Goal: Information Seeking & Learning: Learn about a topic

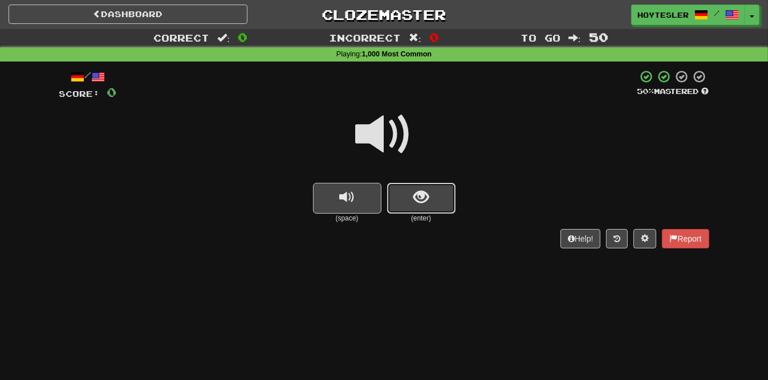
click at [418, 193] on span "show sentence" at bounding box center [420, 197] width 15 height 15
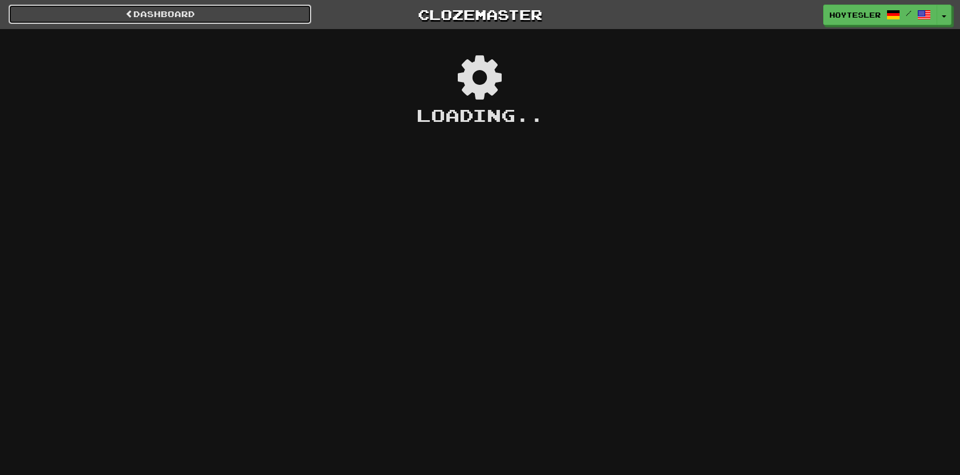
click at [268, 11] on link "Dashboard" at bounding box center [160, 14] width 303 height 19
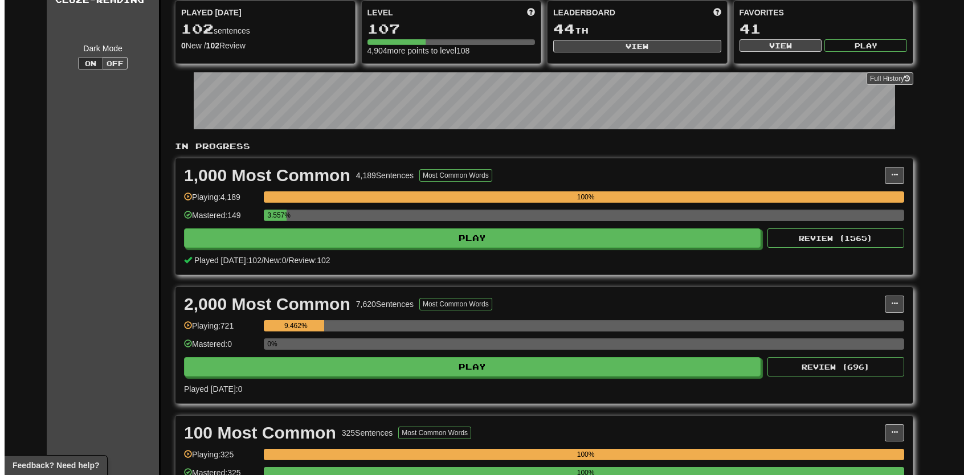
scroll to position [114, 0]
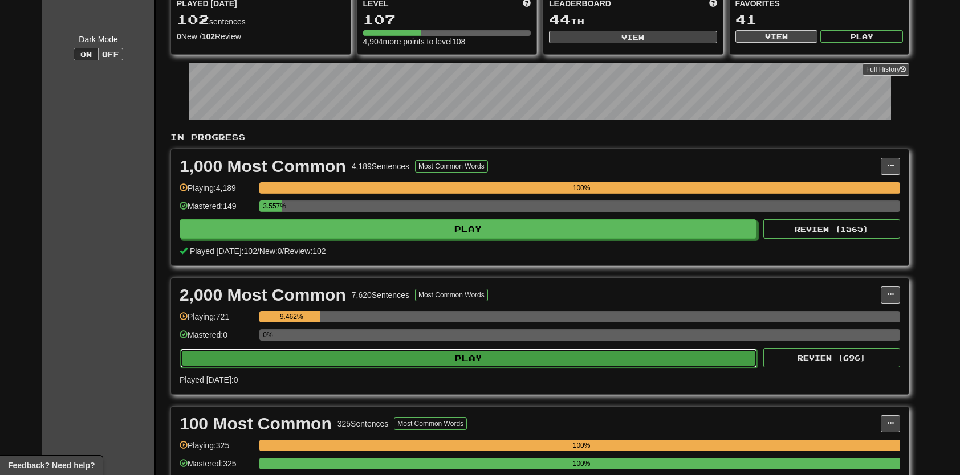
click at [400, 357] on button "Play" at bounding box center [468, 358] width 577 height 19
select select "**"
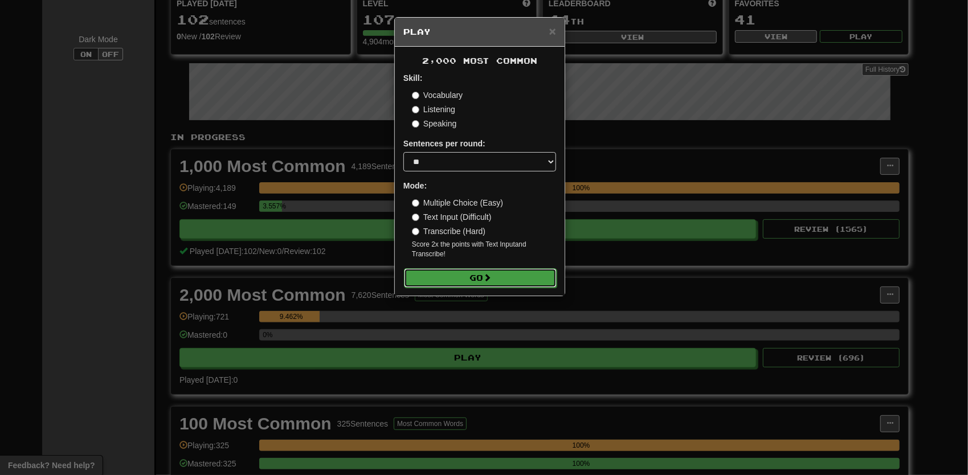
click at [470, 283] on button "Go" at bounding box center [480, 277] width 153 height 19
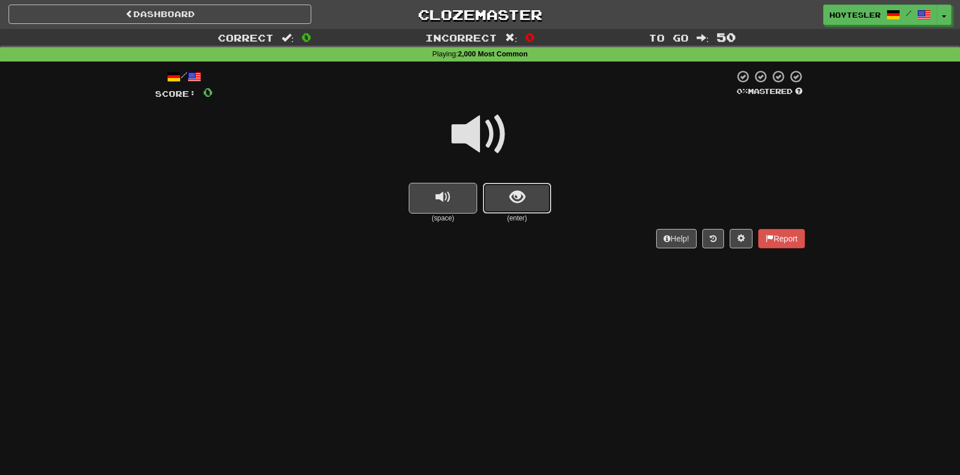
click at [539, 204] on button "show sentence" at bounding box center [517, 198] width 68 height 31
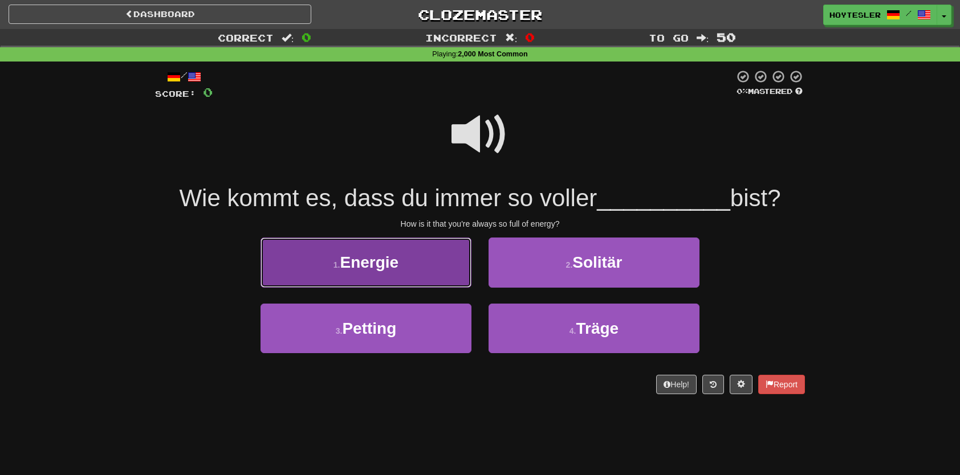
click at [404, 266] on button "1 . Energie" at bounding box center [366, 263] width 211 height 50
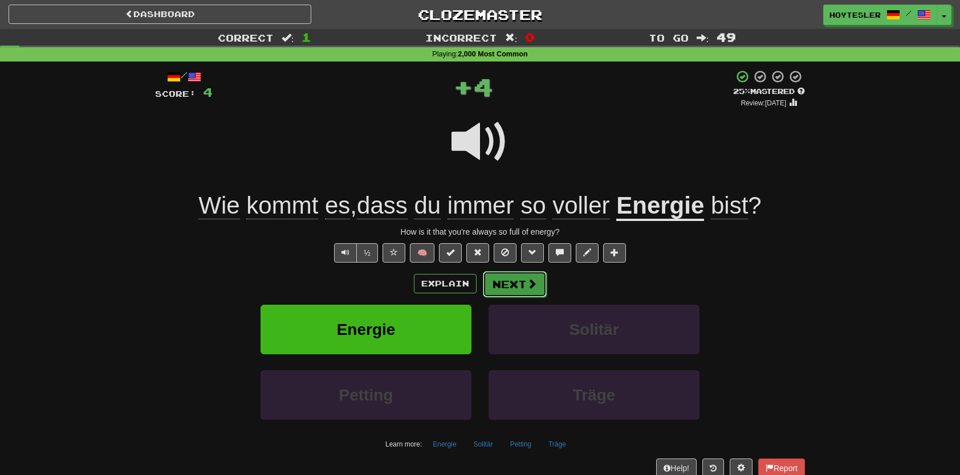
click at [532, 282] on span at bounding box center [532, 284] width 10 height 10
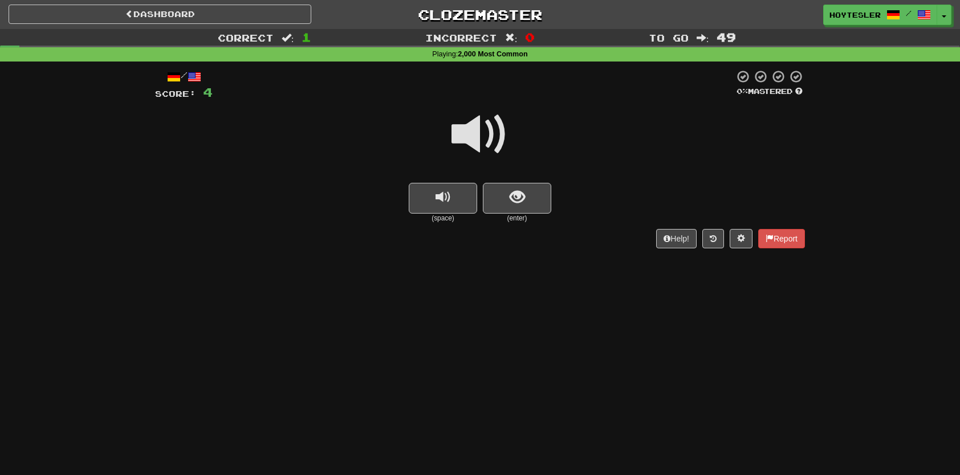
click at [536, 218] on small "(enter)" at bounding box center [517, 219] width 68 height 10
click at [531, 198] on button "show sentence" at bounding box center [517, 198] width 68 height 31
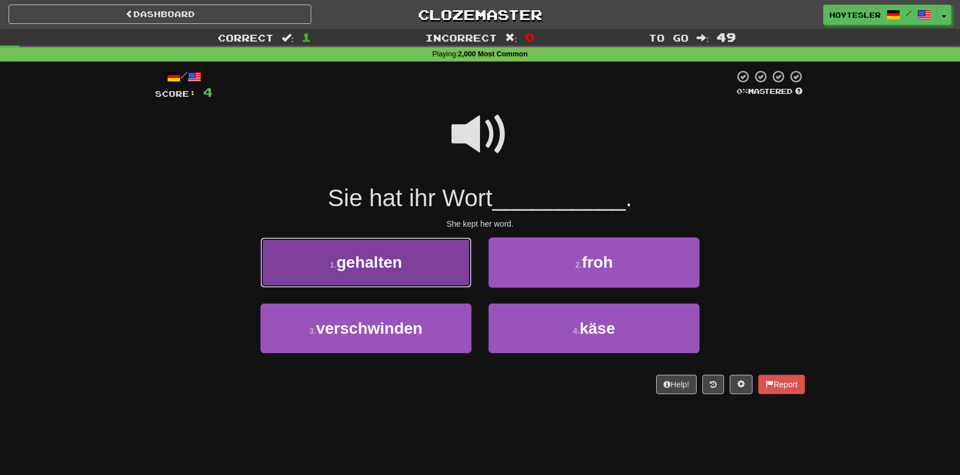
click at [412, 272] on button "1 . gehalten" at bounding box center [366, 263] width 211 height 50
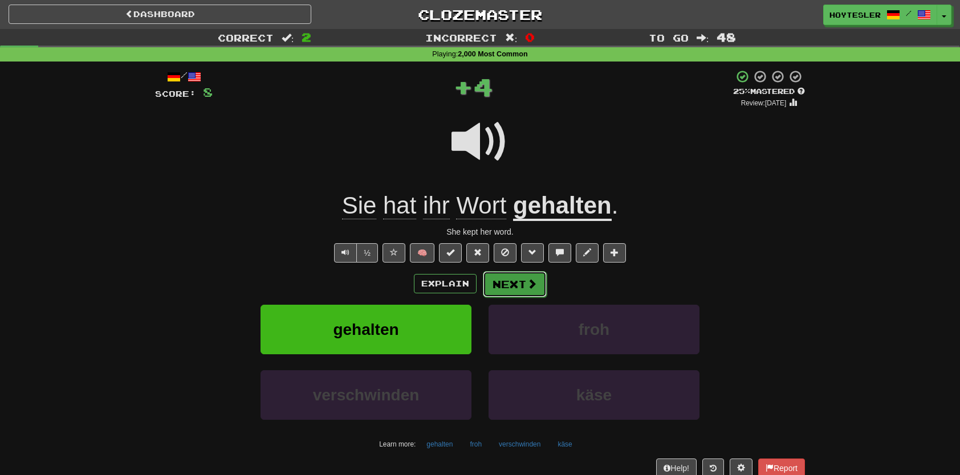
click at [516, 274] on button "Next" at bounding box center [515, 284] width 64 height 26
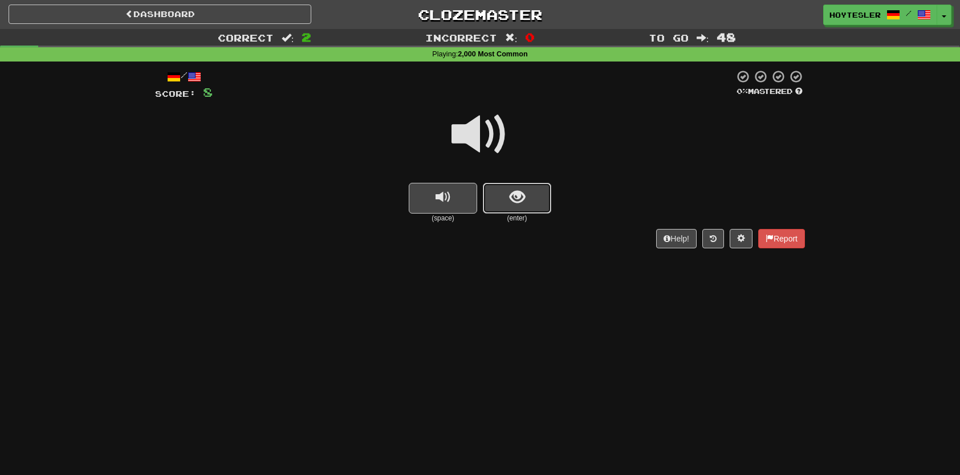
click at [530, 201] on button "show sentence" at bounding box center [517, 198] width 68 height 31
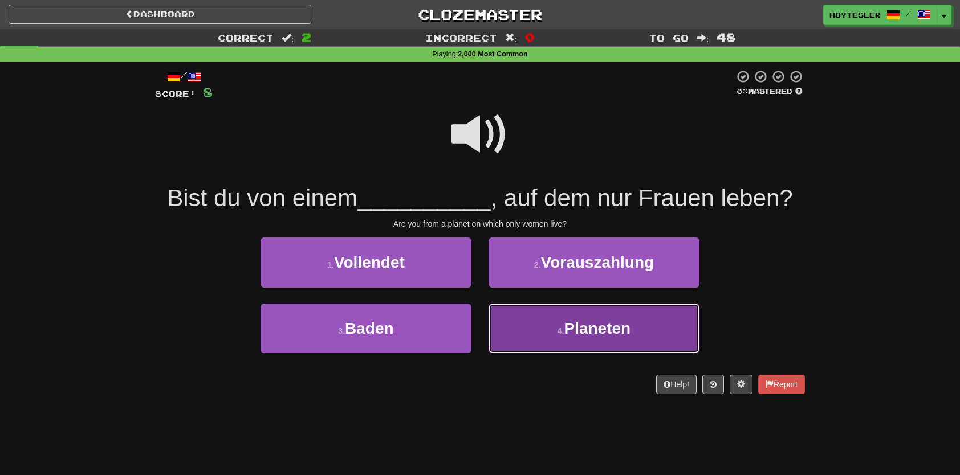
click at [644, 333] on button "4 . Planeten" at bounding box center [594, 329] width 211 height 50
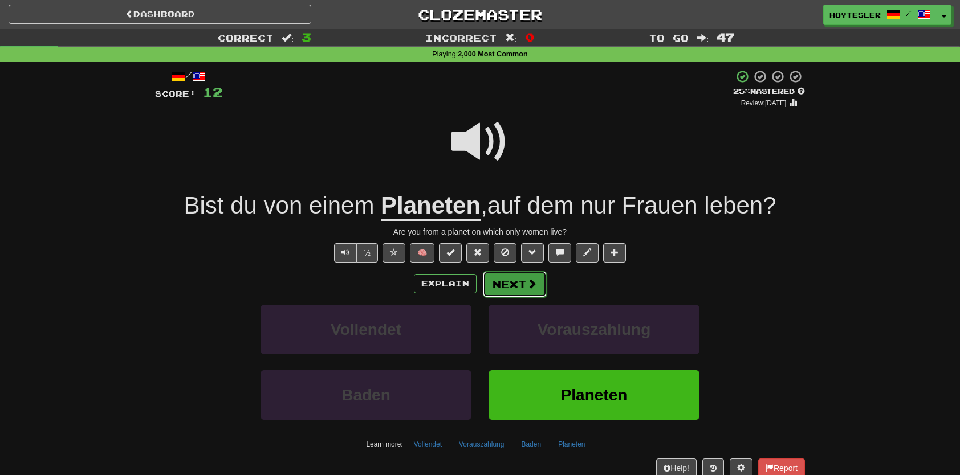
click at [503, 286] on button "Next" at bounding box center [515, 284] width 64 height 26
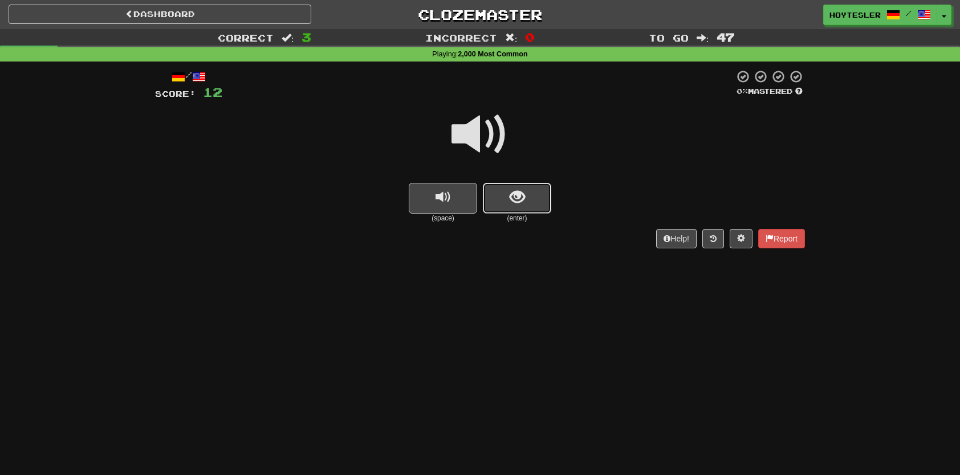
click at [506, 206] on button "show sentence" at bounding box center [517, 198] width 68 height 31
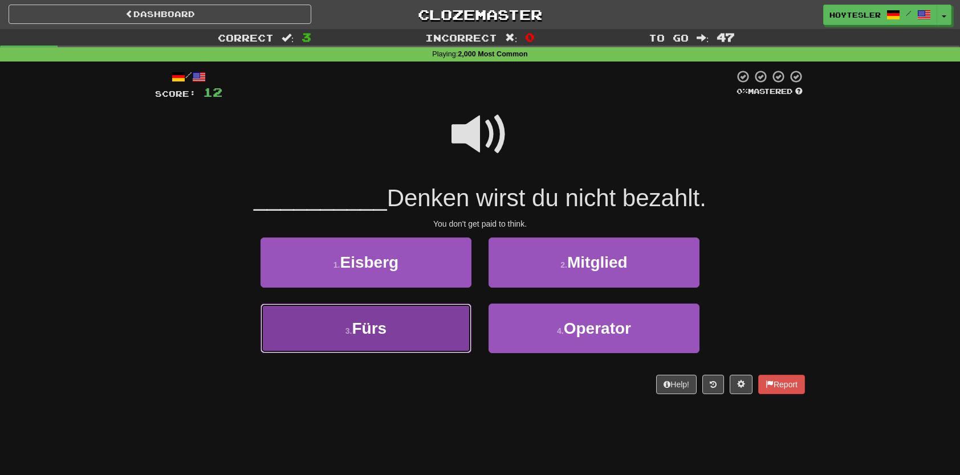
click at [400, 336] on button "3 . Fürs" at bounding box center [366, 329] width 211 height 50
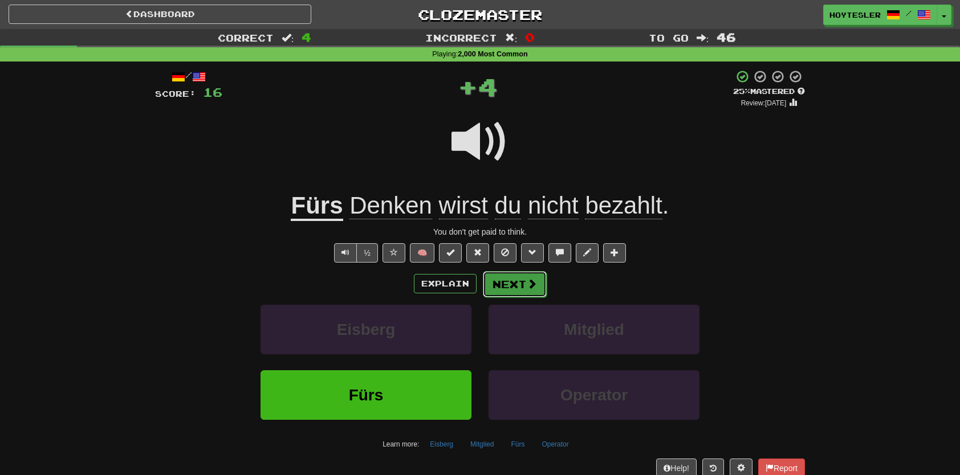
click at [504, 282] on button "Next" at bounding box center [515, 284] width 64 height 26
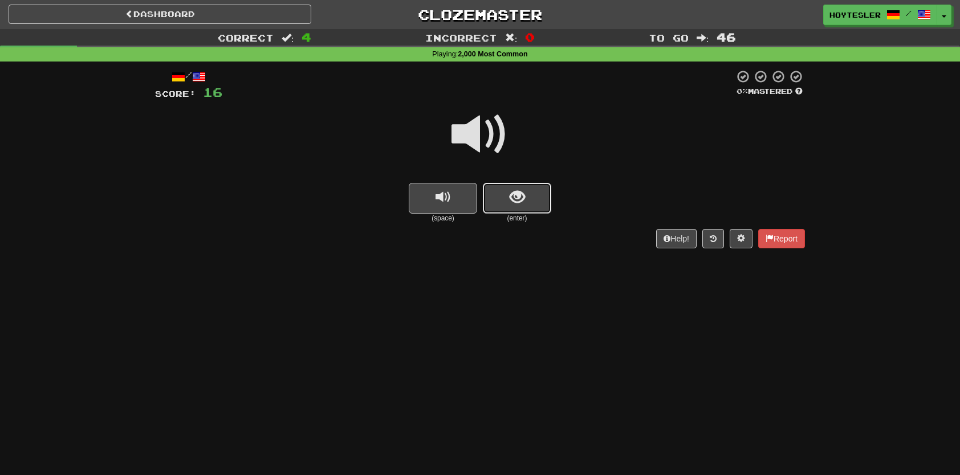
click at [518, 211] on button "show sentence" at bounding box center [517, 198] width 68 height 31
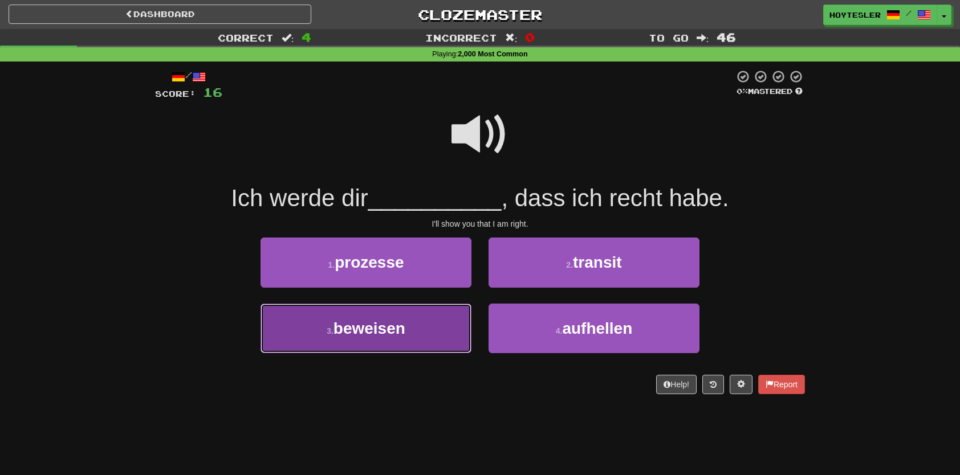
click at [380, 341] on button "3 . beweisen" at bounding box center [366, 329] width 211 height 50
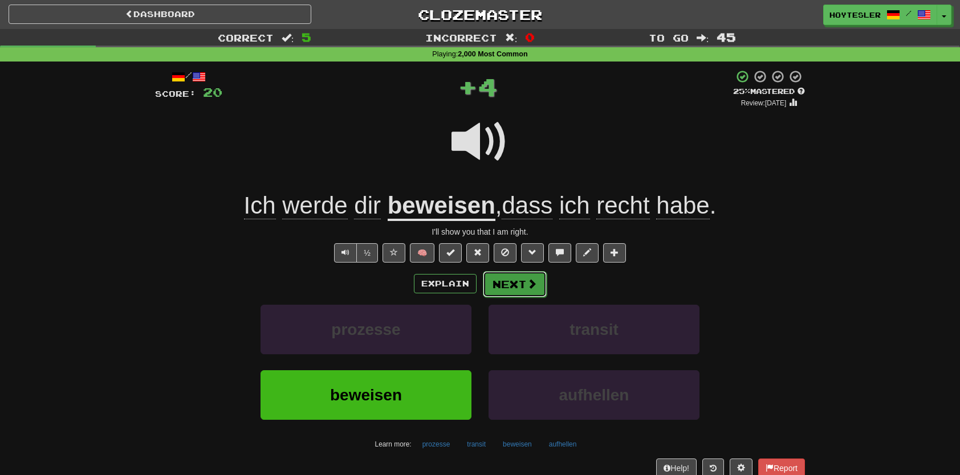
click at [494, 290] on button "Next" at bounding box center [515, 284] width 64 height 26
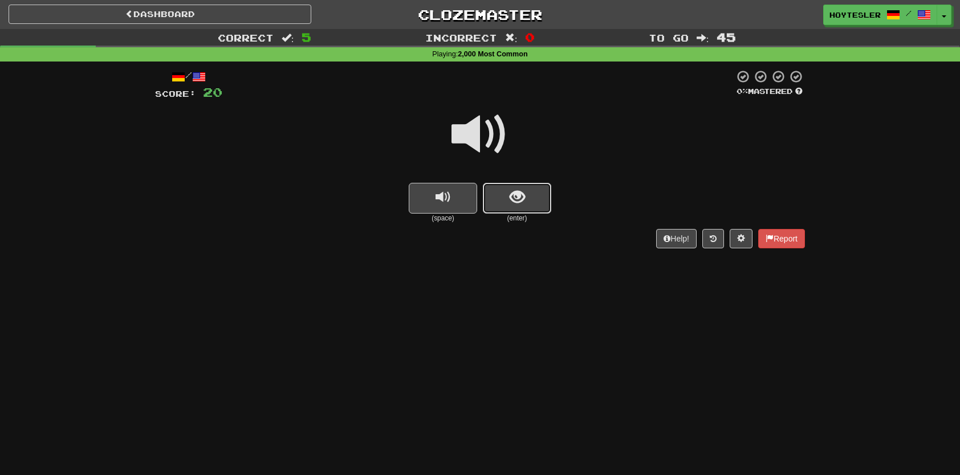
click at [527, 213] on button "show sentence" at bounding box center [517, 198] width 68 height 31
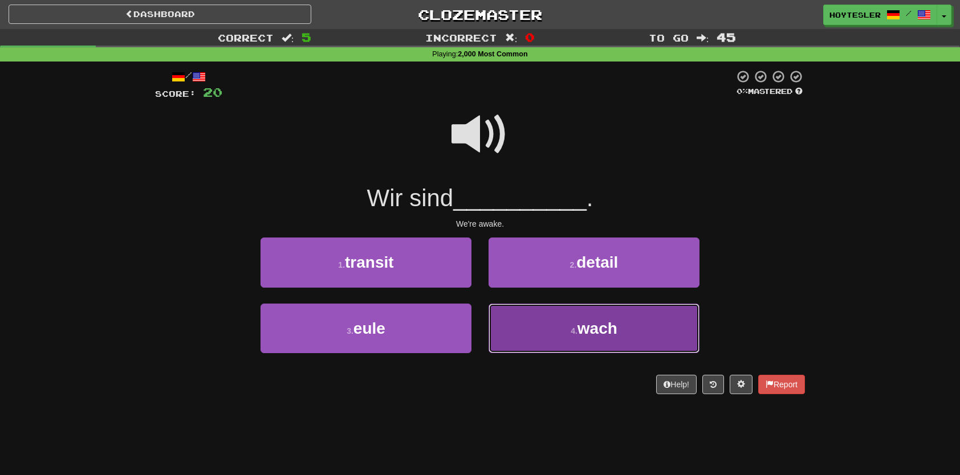
click at [567, 328] on button "4 . wach" at bounding box center [594, 329] width 211 height 50
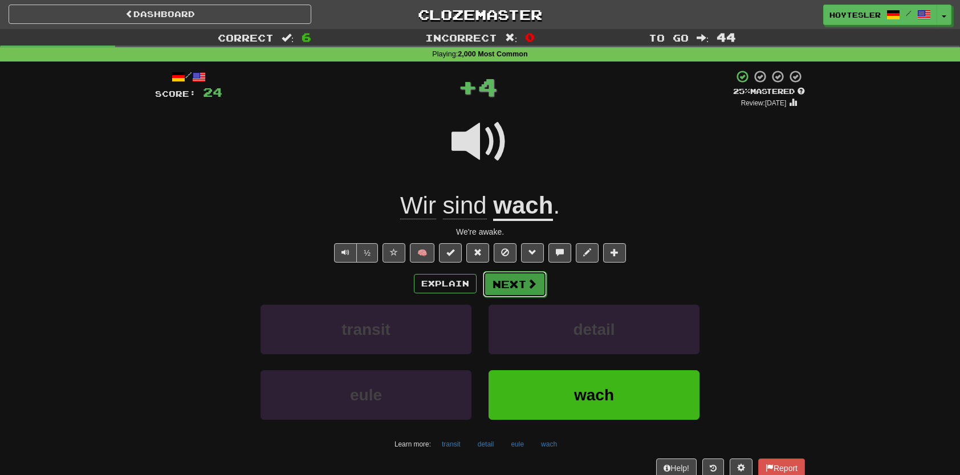
click at [522, 272] on button "Next" at bounding box center [515, 284] width 64 height 26
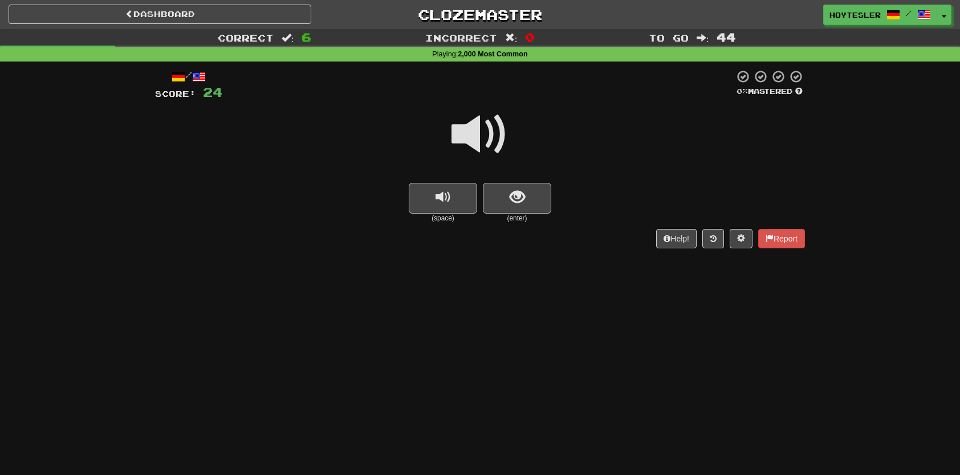
click at [527, 197] on button "show sentence" at bounding box center [517, 198] width 68 height 31
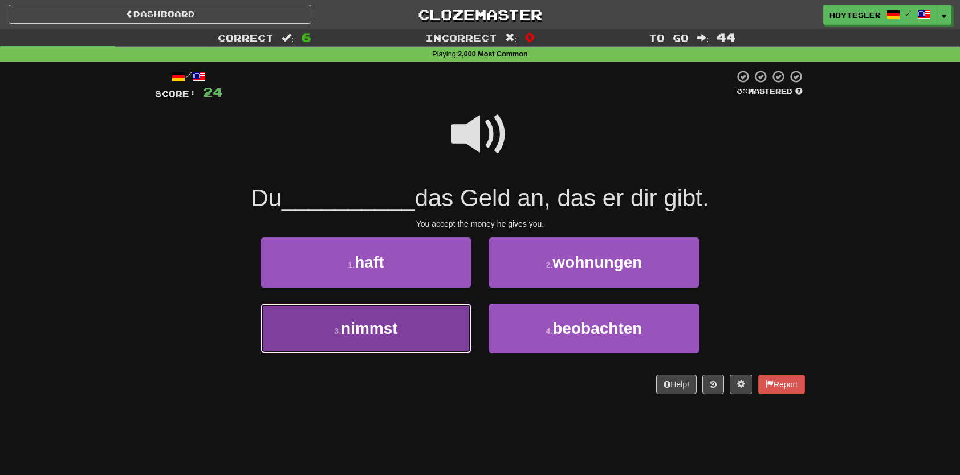
click at [392, 345] on button "3 . nimmst" at bounding box center [366, 329] width 211 height 50
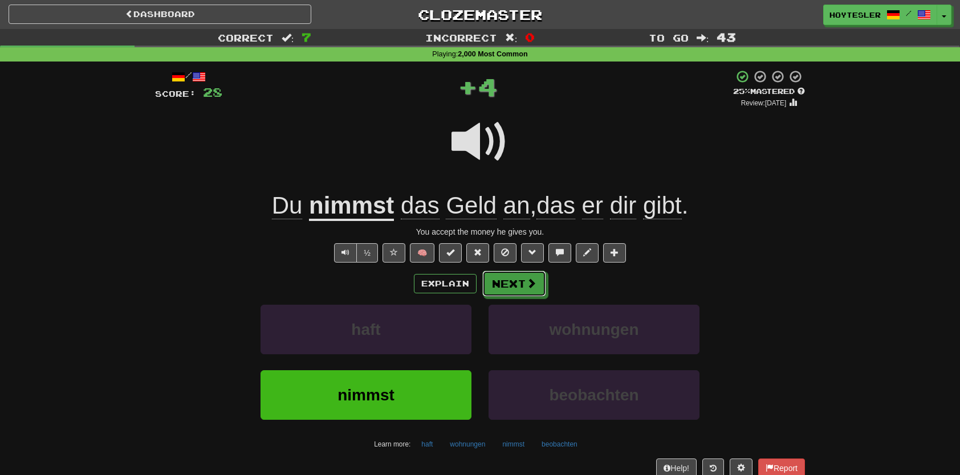
click at [507, 293] on button "Next" at bounding box center [514, 284] width 64 height 26
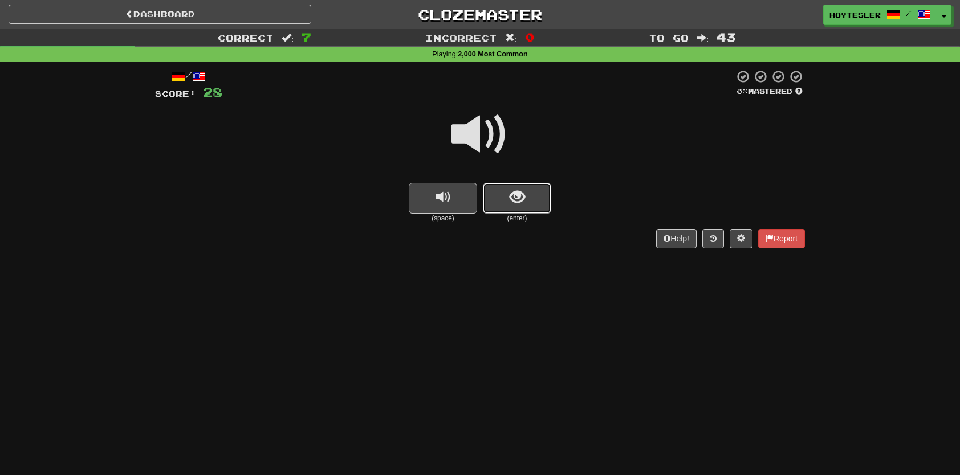
drag, startPoint x: 527, startPoint y: 190, endPoint x: 462, endPoint y: 218, distance: 70.5
click at [526, 189] on button "show sentence" at bounding box center [517, 198] width 68 height 31
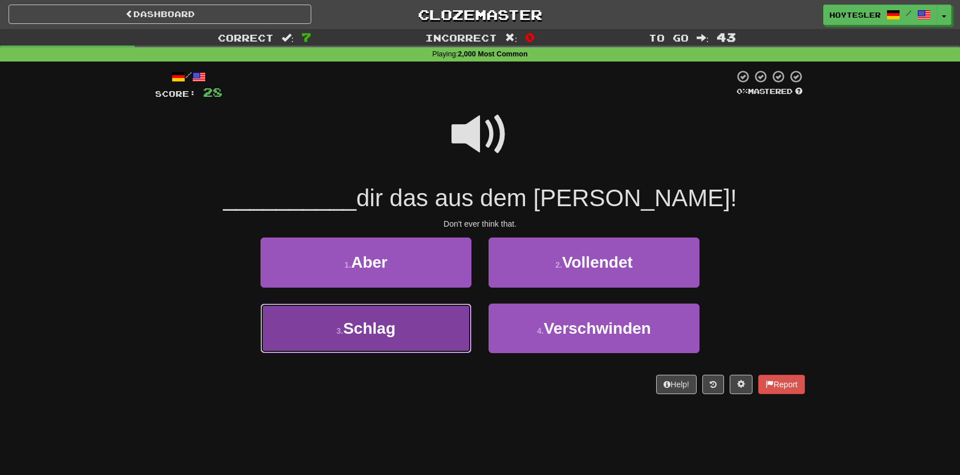
click at [390, 340] on button "3 . Schlag" at bounding box center [366, 329] width 211 height 50
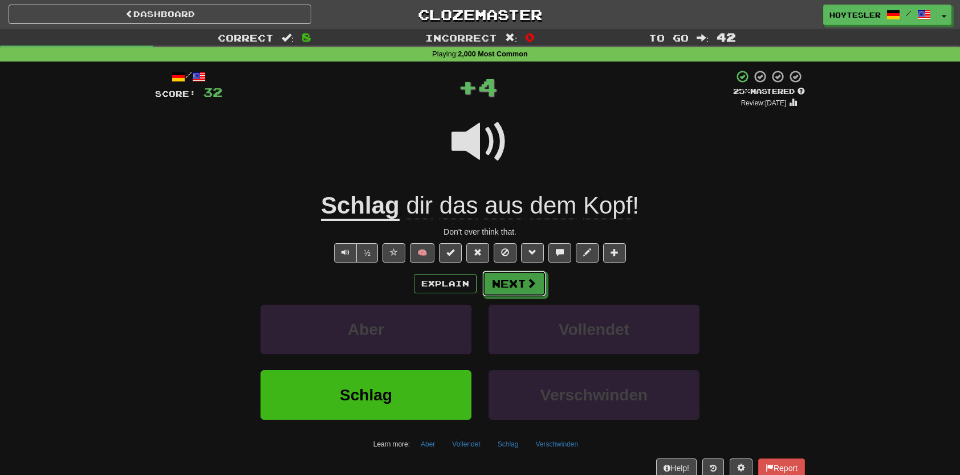
drag, startPoint x: 531, startPoint y: 287, endPoint x: 516, endPoint y: 300, distance: 19.4
click at [520, 302] on div "Explain Next Aber Vollendet Schlag Verschwinden Learn more: Aber Vollendet Schl…" at bounding box center [480, 362] width 650 height 183
click at [520, 284] on button "Next" at bounding box center [515, 284] width 64 height 26
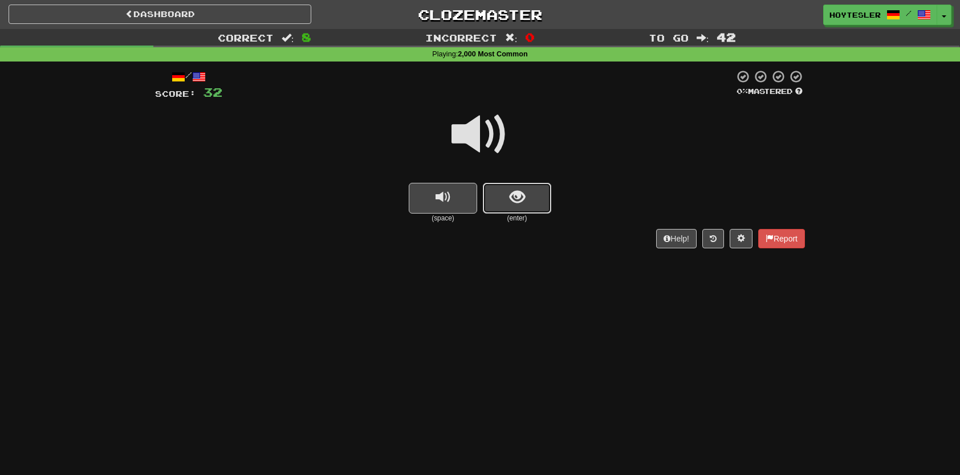
click at [511, 197] on span "show sentence" at bounding box center [517, 197] width 15 height 15
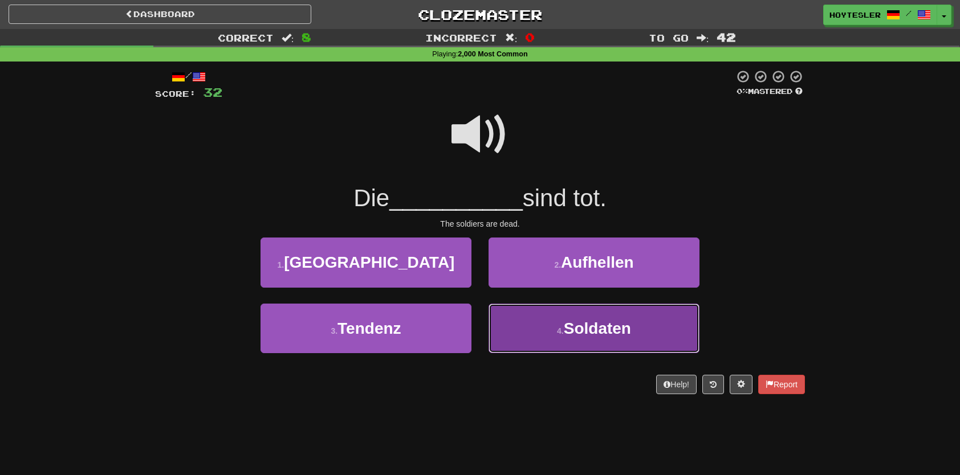
click at [552, 339] on button "4 . Soldaten" at bounding box center [594, 329] width 211 height 50
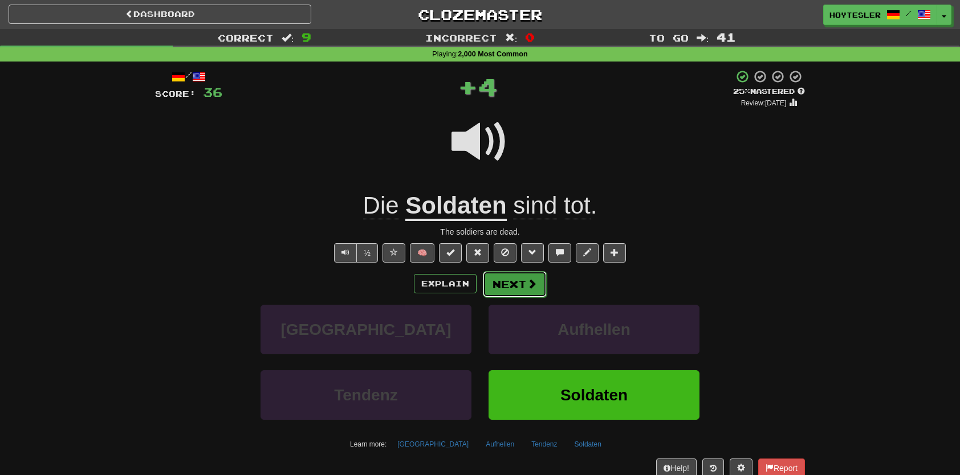
click at [530, 285] on span at bounding box center [532, 284] width 10 height 10
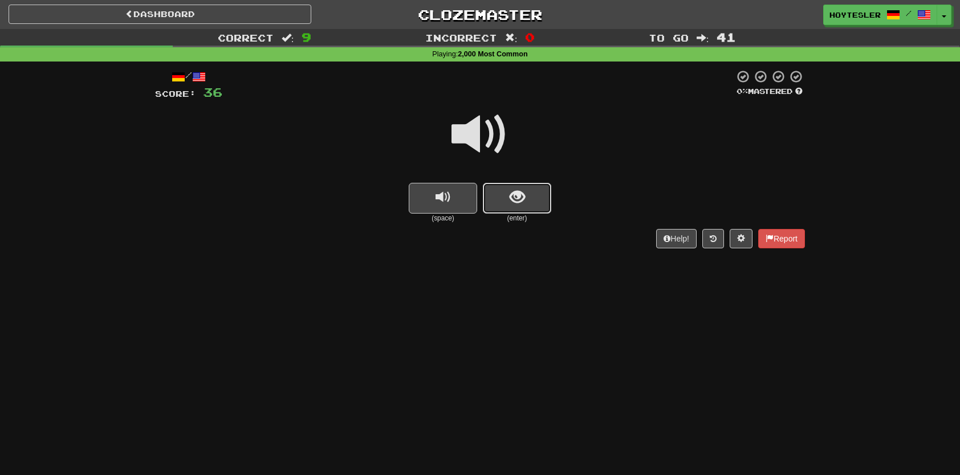
click at [511, 194] on span "show sentence" at bounding box center [517, 197] width 15 height 15
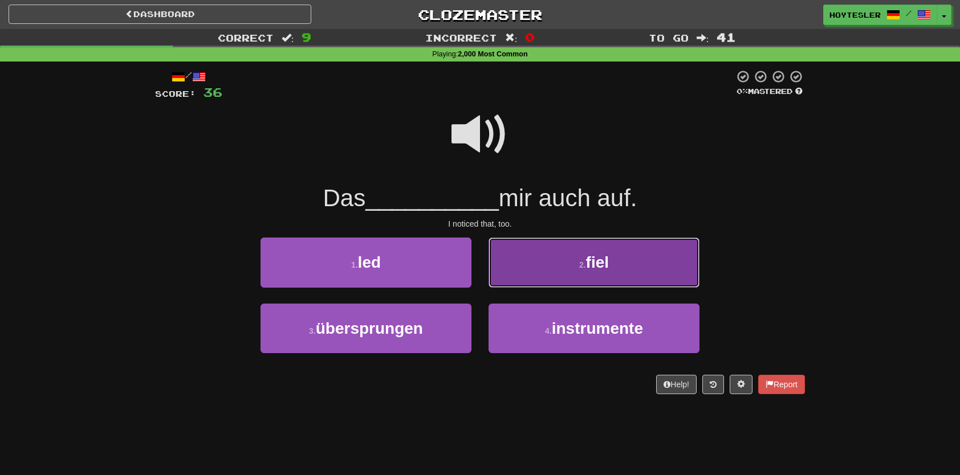
click at [556, 260] on button "2 . fiel" at bounding box center [594, 263] width 211 height 50
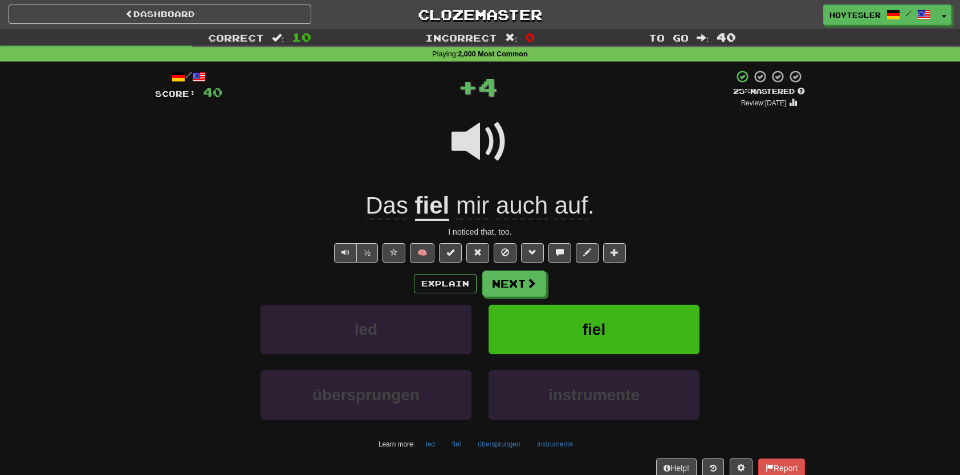
click at [439, 207] on u "fiel" at bounding box center [432, 206] width 35 height 29
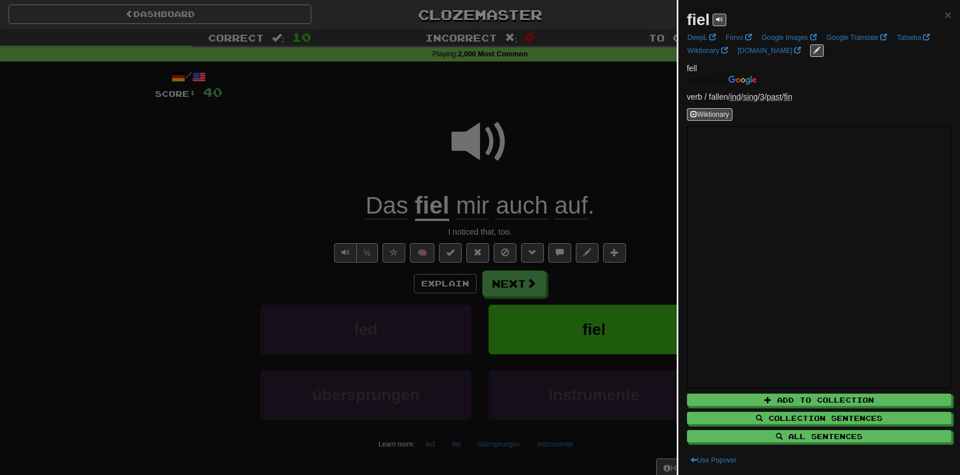
click at [198, 155] on div at bounding box center [480, 237] width 960 height 475
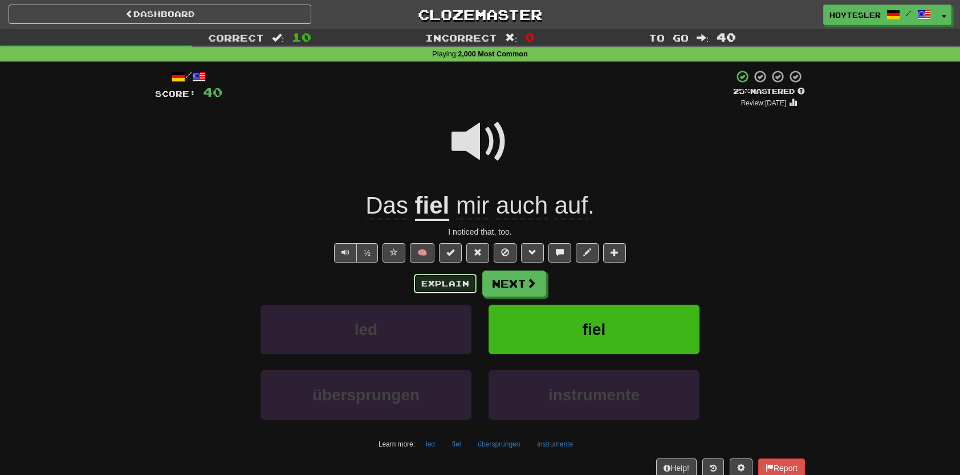
click at [430, 282] on button "Explain" at bounding box center [445, 283] width 63 height 19
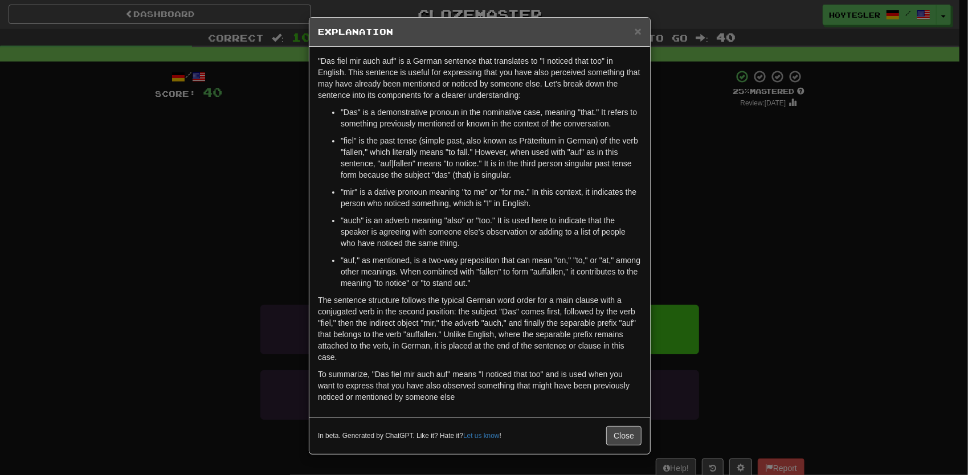
click at [796, 261] on div "× Explanation "Das fiel mir auch auf" is a German sentence that translates to "…" at bounding box center [484, 237] width 968 height 475
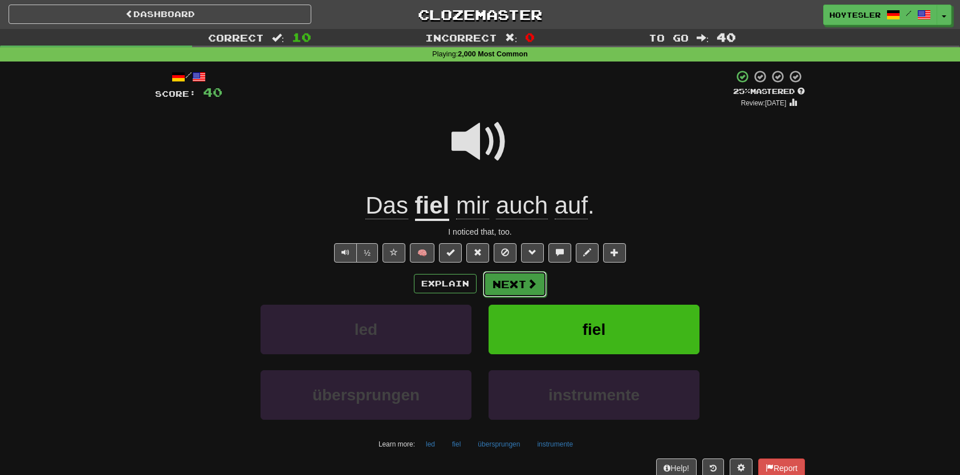
click at [522, 285] on button "Next" at bounding box center [515, 284] width 64 height 26
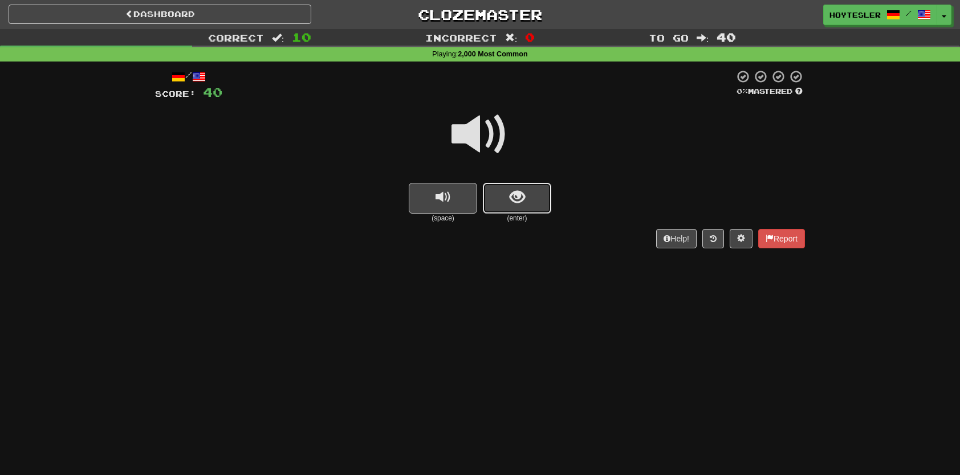
click at [531, 211] on button "show sentence" at bounding box center [517, 198] width 68 height 31
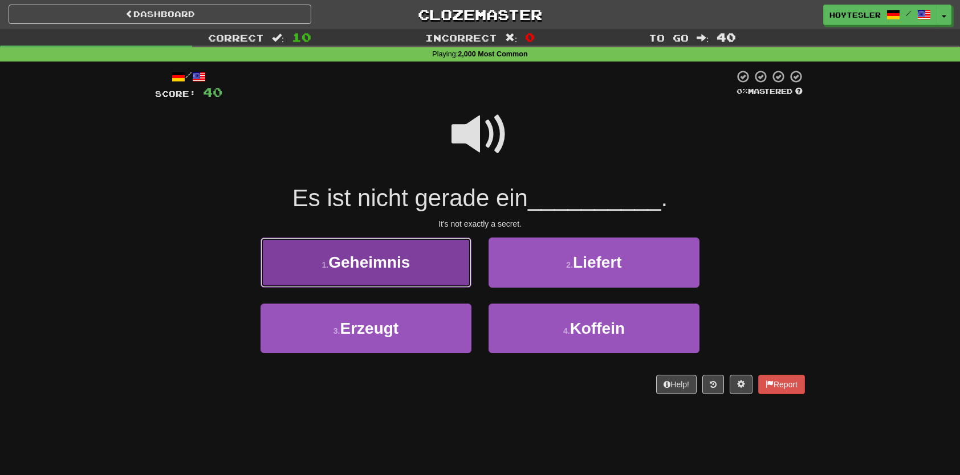
click at [385, 270] on span "Geheimnis" at bounding box center [369, 263] width 82 height 18
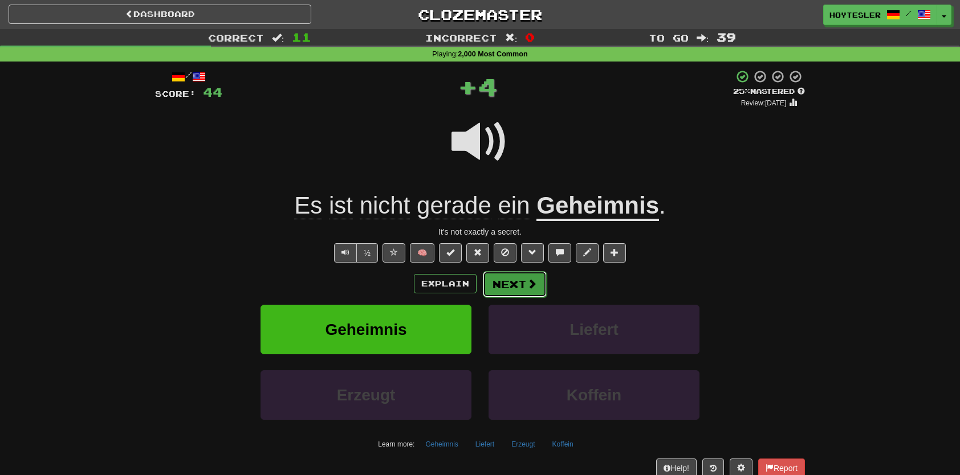
click at [529, 282] on span at bounding box center [532, 284] width 10 height 10
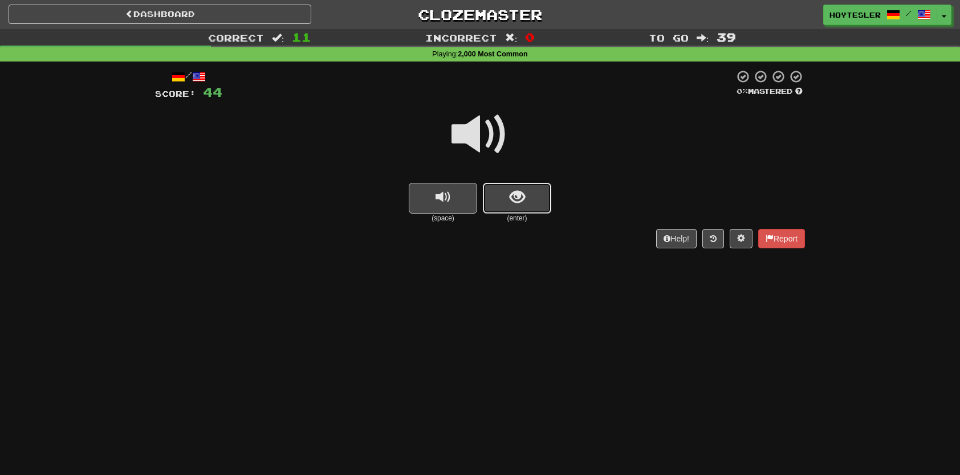
click at [539, 193] on button "show sentence" at bounding box center [517, 198] width 68 height 31
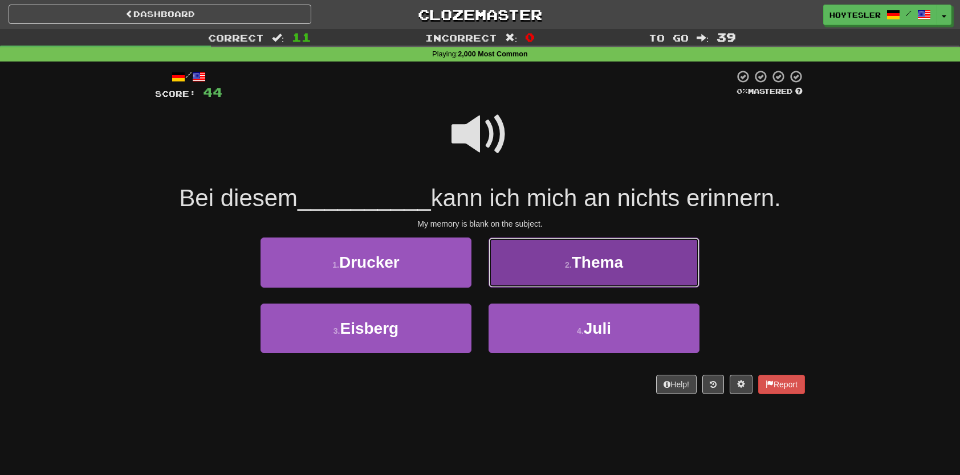
click at [589, 261] on span "Thema" at bounding box center [597, 263] width 51 height 18
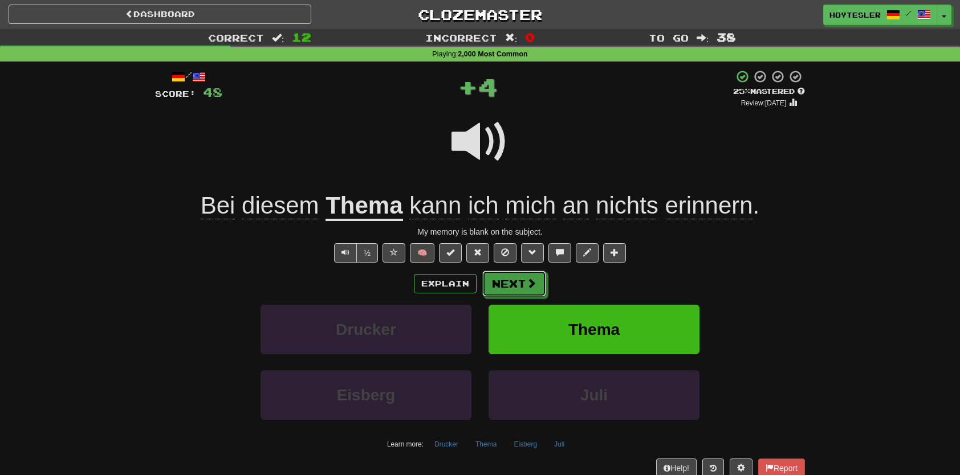
click at [524, 288] on button "Next" at bounding box center [514, 284] width 64 height 26
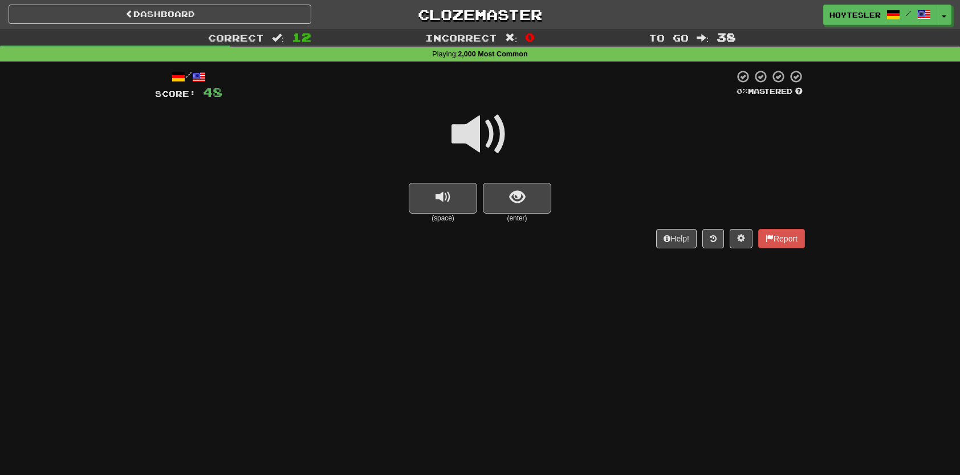
click at [503, 194] on button "show sentence" at bounding box center [517, 198] width 68 height 31
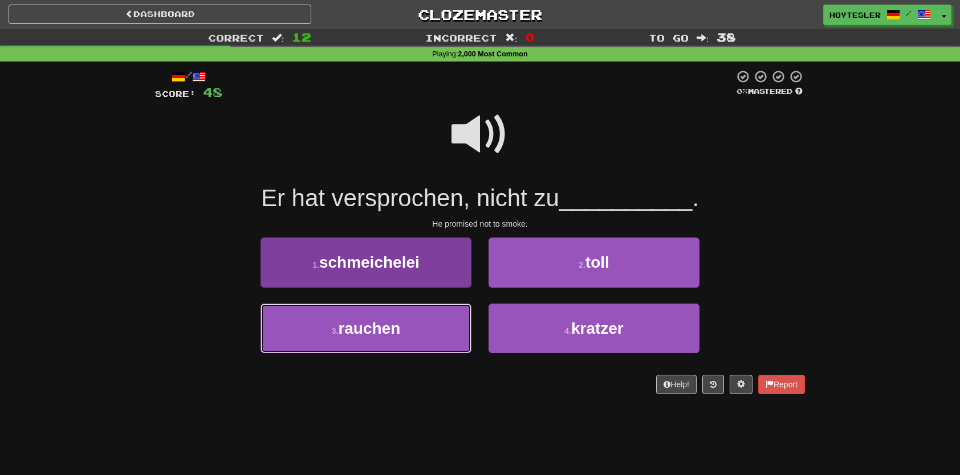
drag, startPoint x: 392, startPoint y: 344, endPoint x: 441, endPoint y: 323, distance: 53.1
click at [392, 344] on button "3 . rauchen" at bounding box center [366, 329] width 211 height 50
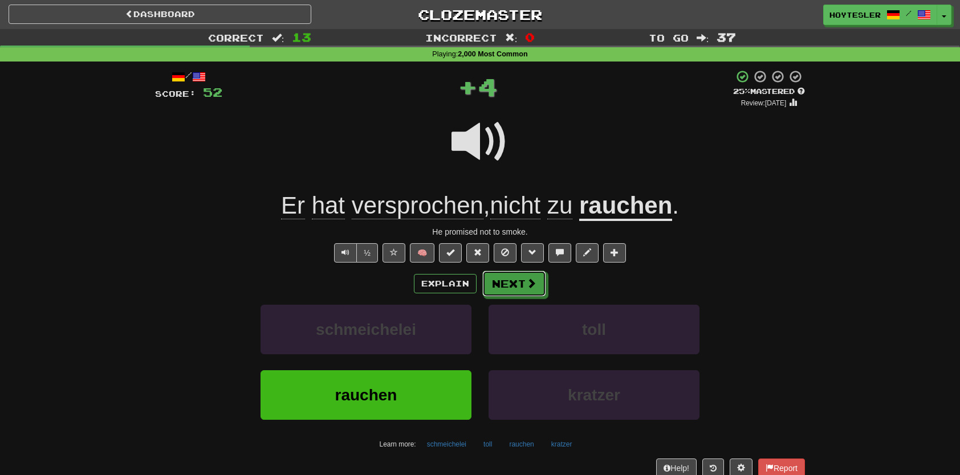
click at [499, 289] on button "Next" at bounding box center [514, 284] width 64 height 26
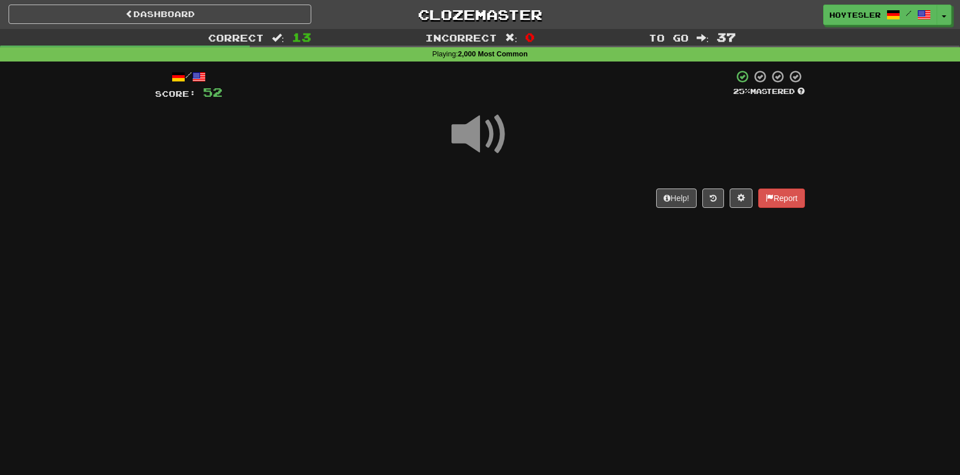
click at [512, 195] on div "Help! Report" at bounding box center [480, 198] width 650 height 19
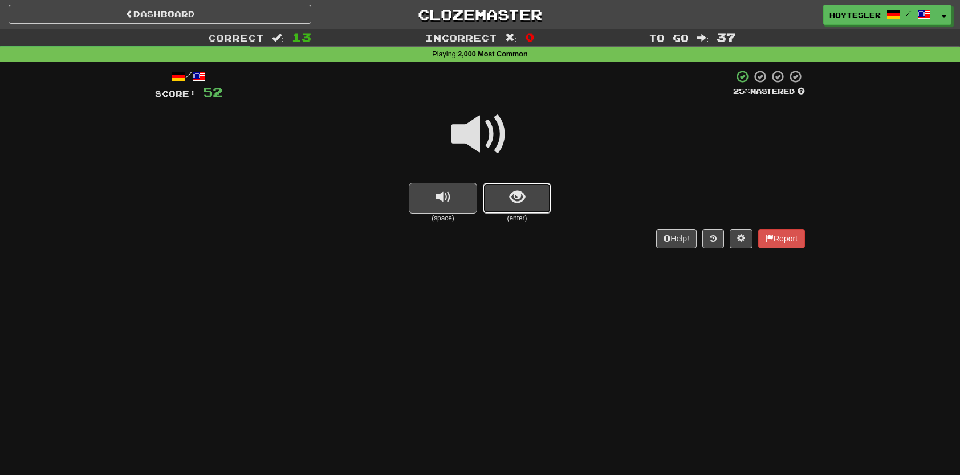
click at [516, 191] on span "show sentence" at bounding box center [517, 197] width 15 height 15
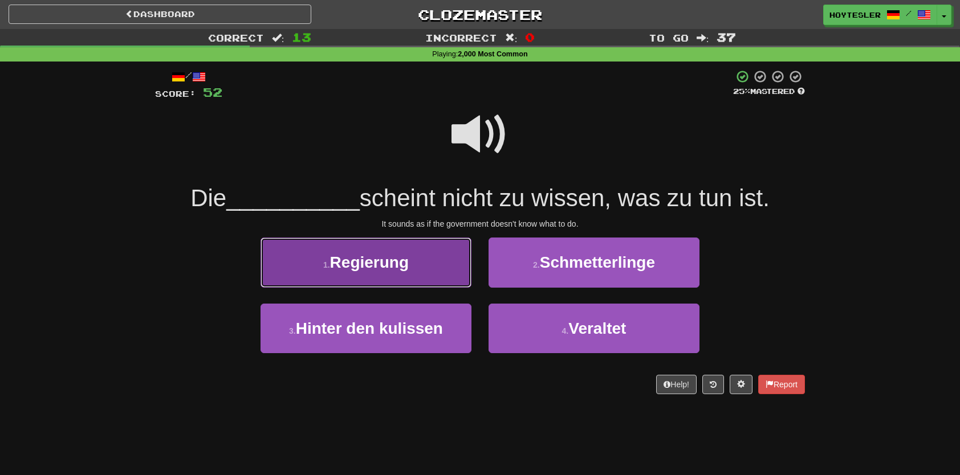
click at [439, 274] on button "1 . Regierung" at bounding box center [366, 263] width 211 height 50
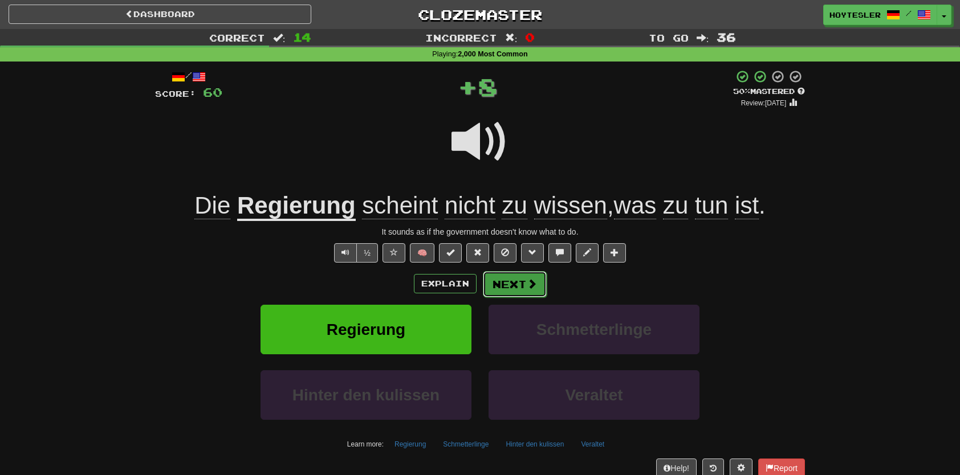
click at [508, 287] on button "Next" at bounding box center [515, 284] width 64 height 26
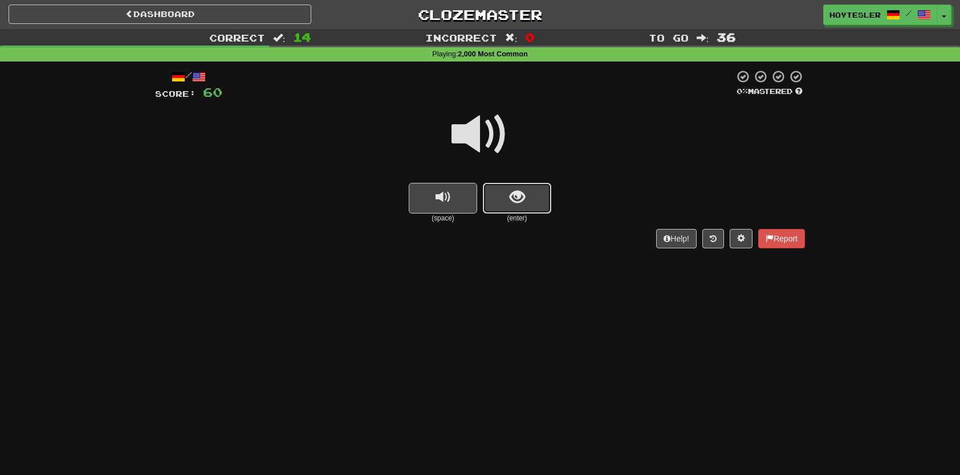
click at [540, 212] on button "show sentence" at bounding box center [517, 198] width 68 height 31
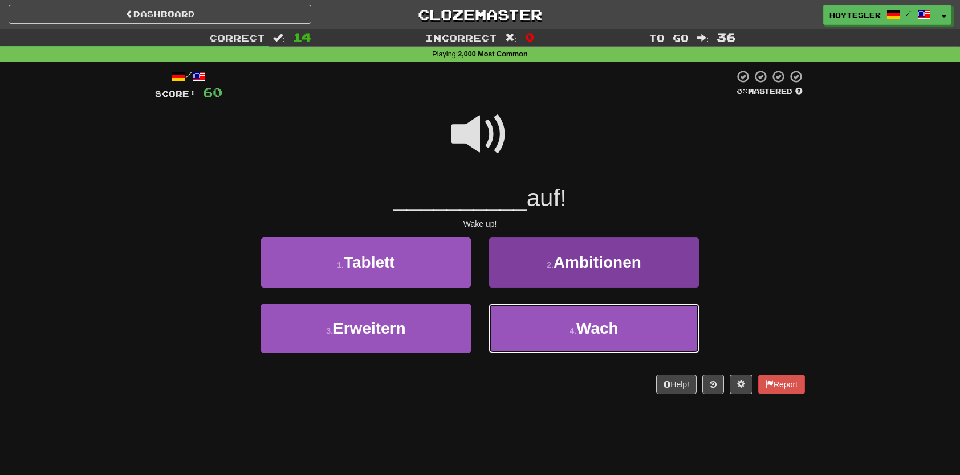
click at [604, 339] on button "4 . Wach" at bounding box center [594, 329] width 211 height 50
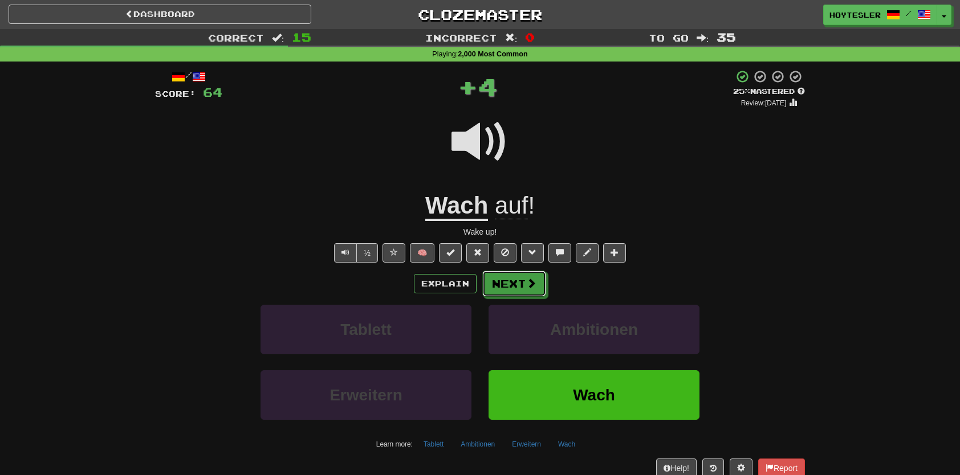
click at [515, 287] on button "Next" at bounding box center [514, 284] width 64 height 26
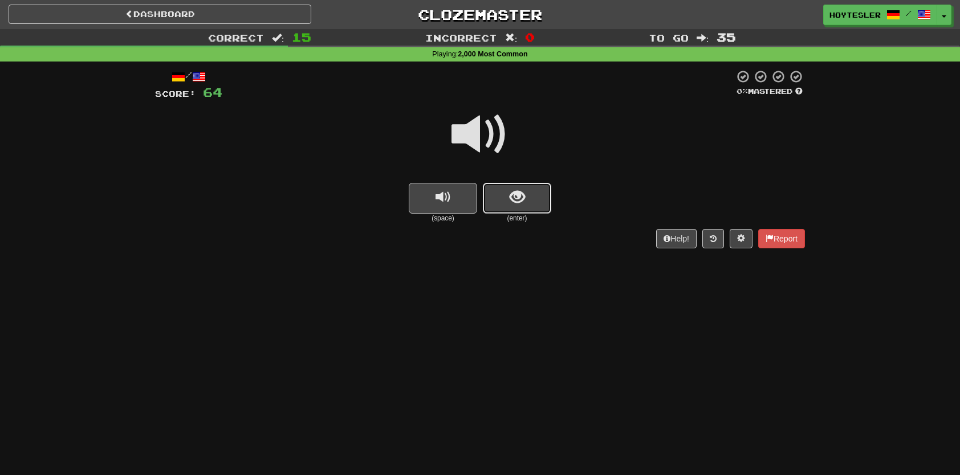
click at [524, 196] on button "show sentence" at bounding box center [517, 198] width 68 height 31
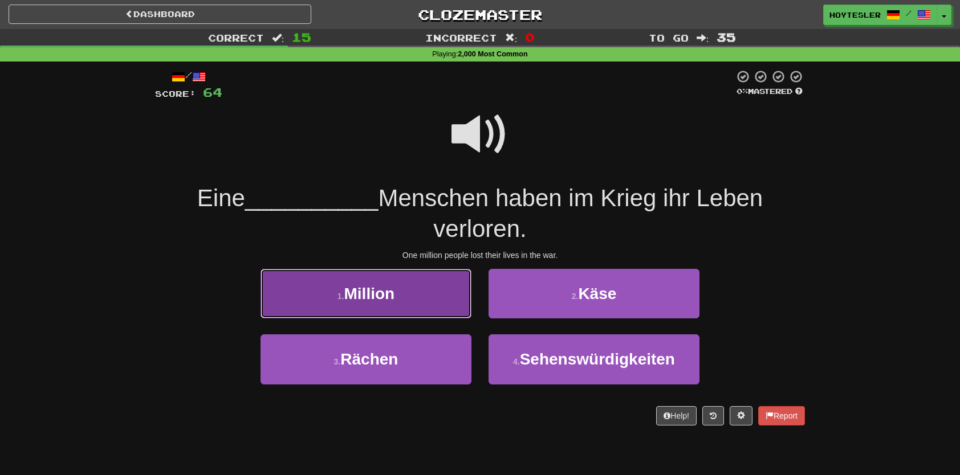
click at [456, 314] on button "1 . Million" at bounding box center [366, 294] width 211 height 50
